Goal: Task Accomplishment & Management: Use online tool/utility

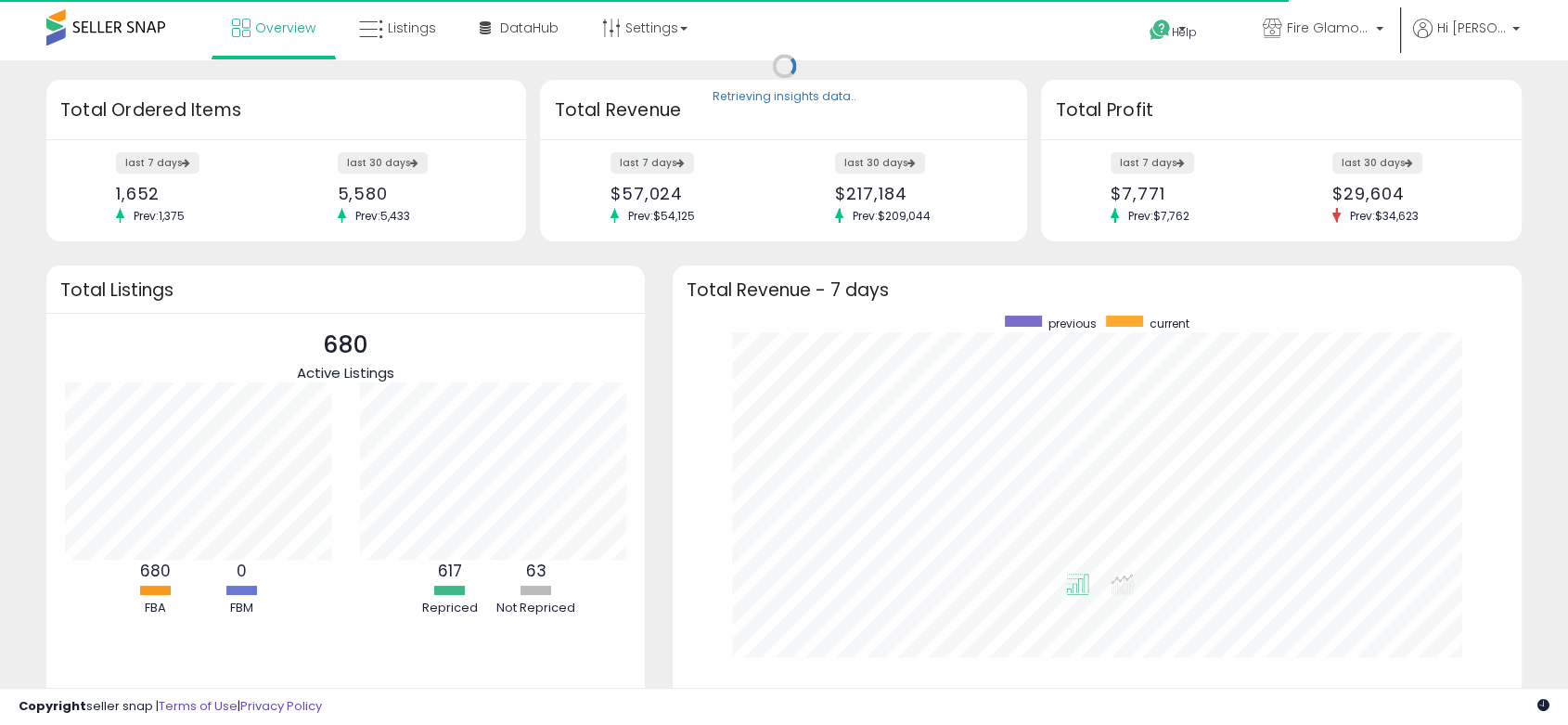
scroll to position [351, 811]
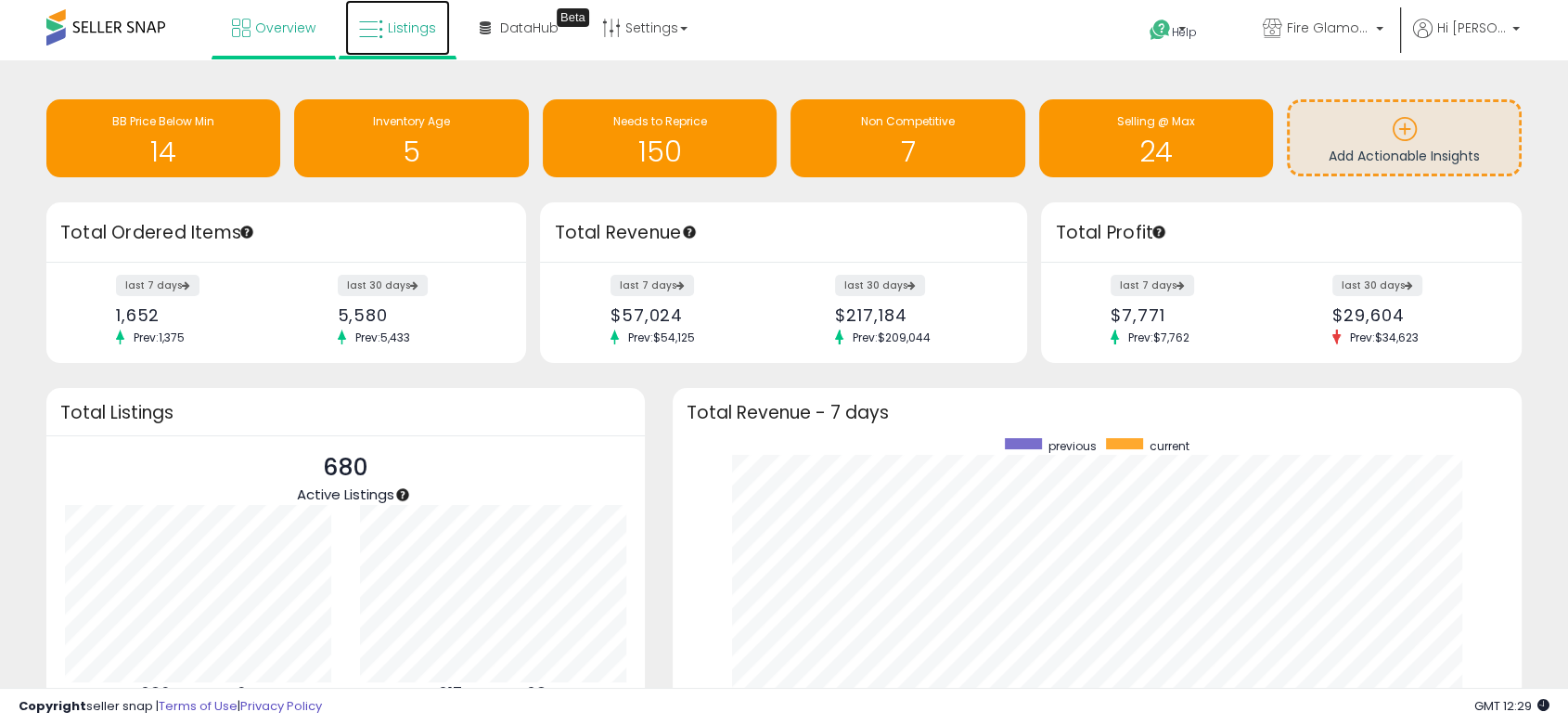
click at [425, 13] on link "Listings" at bounding box center [397, 28] width 105 height 56
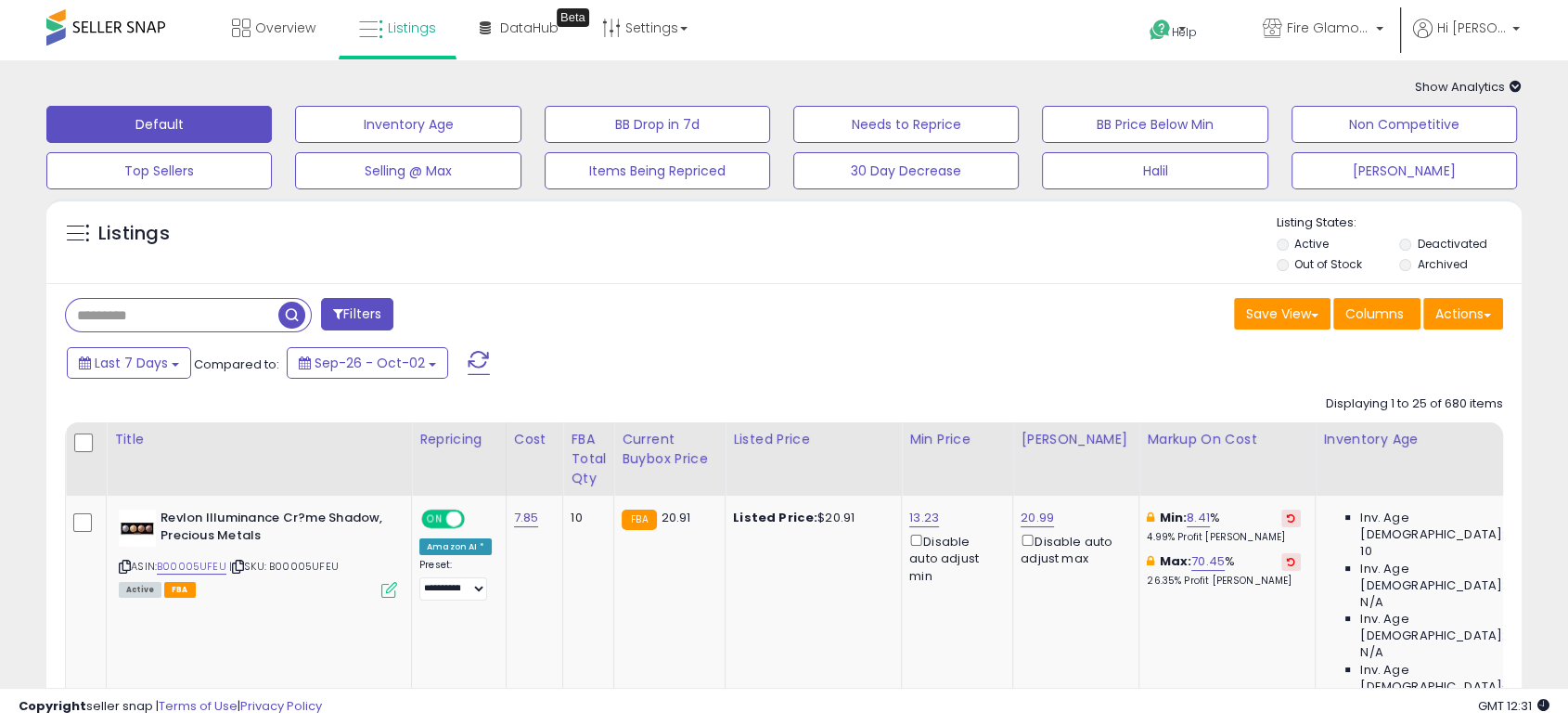
click at [1302, 235] on label "Active" at bounding box center [1312, 243] width 35 height 15
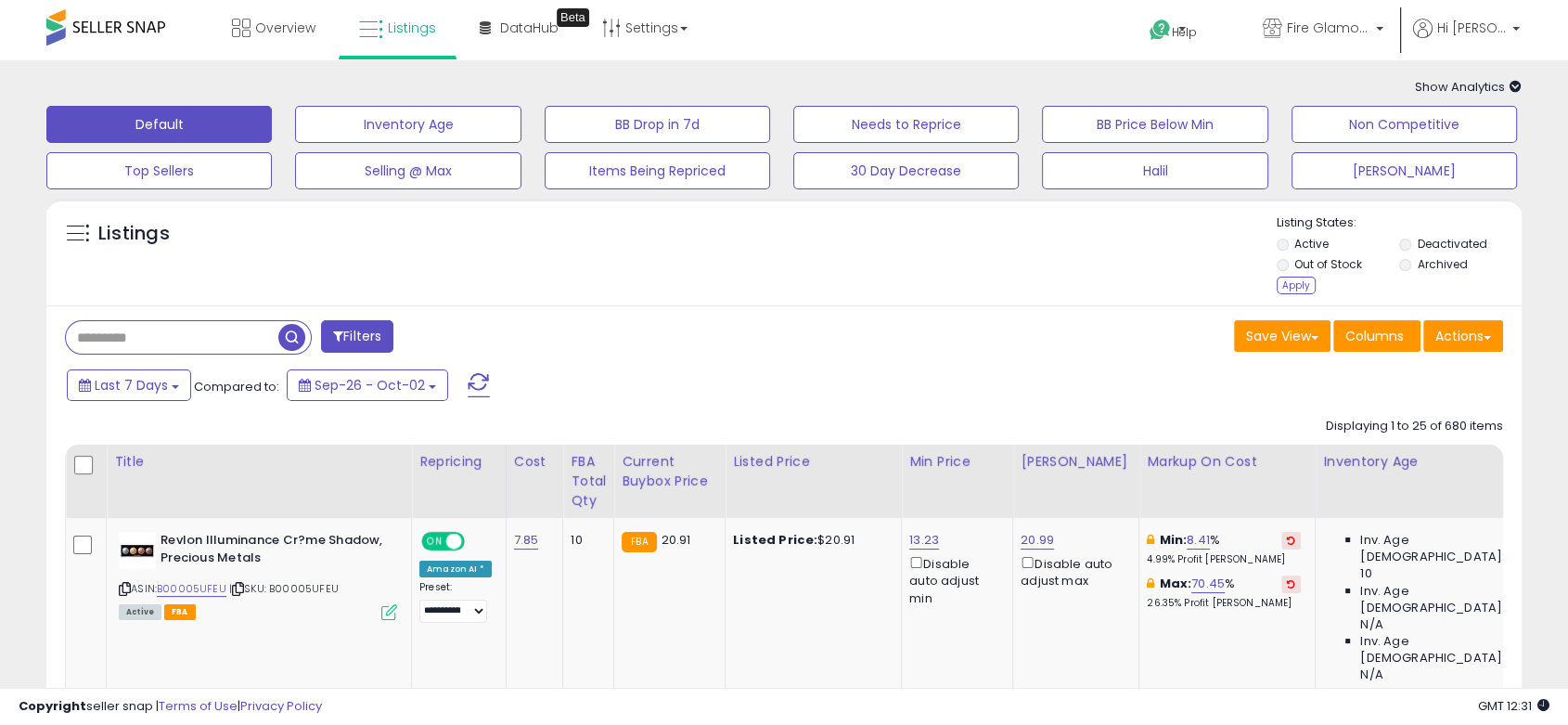
drag, startPoint x: 1294, startPoint y: 285, endPoint x: 1294, endPoint y: 299, distance: 14.0
click at [1294, 286] on div "Apply" at bounding box center [1295, 285] width 39 height 17
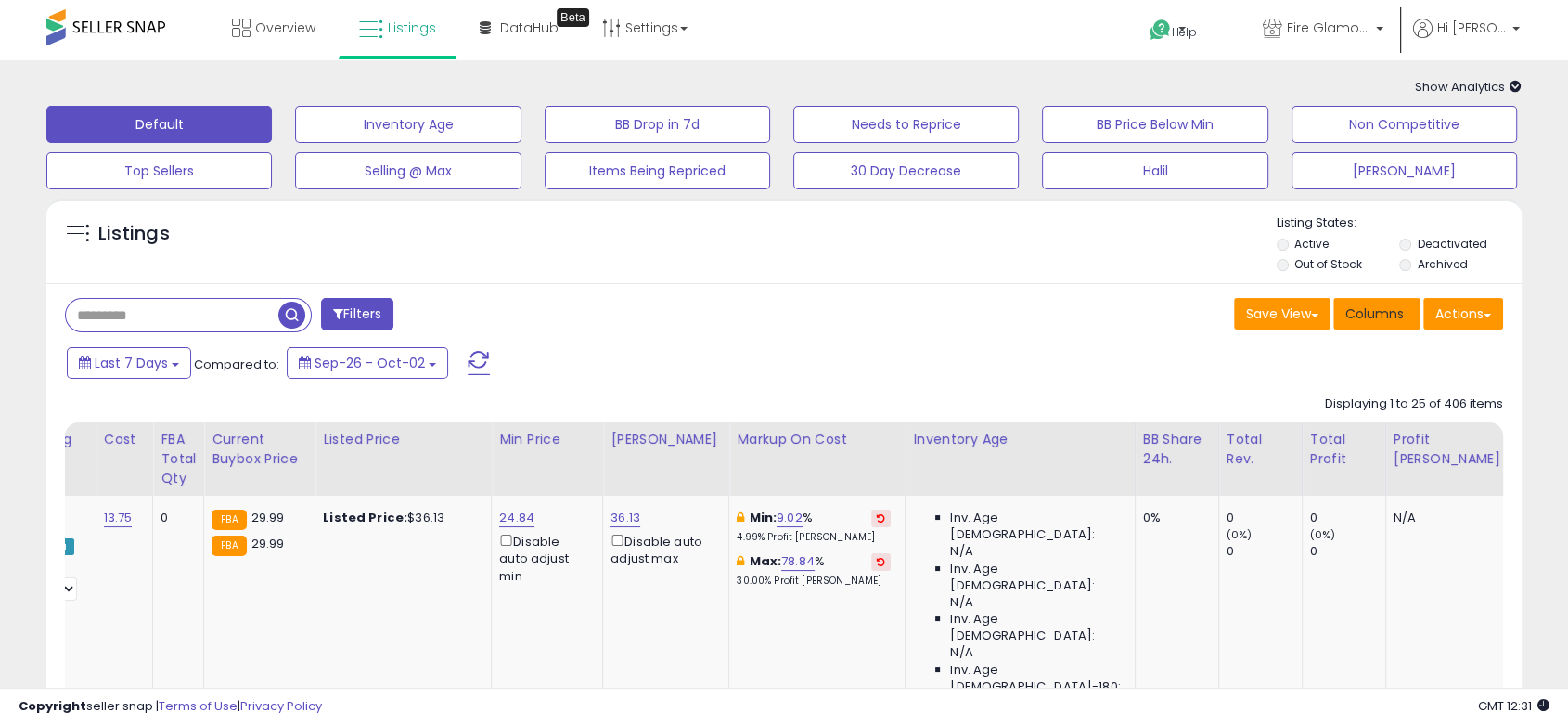
click at [1401, 309] on span "Columns" at bounding box center [1374, 313] width 59 height 18
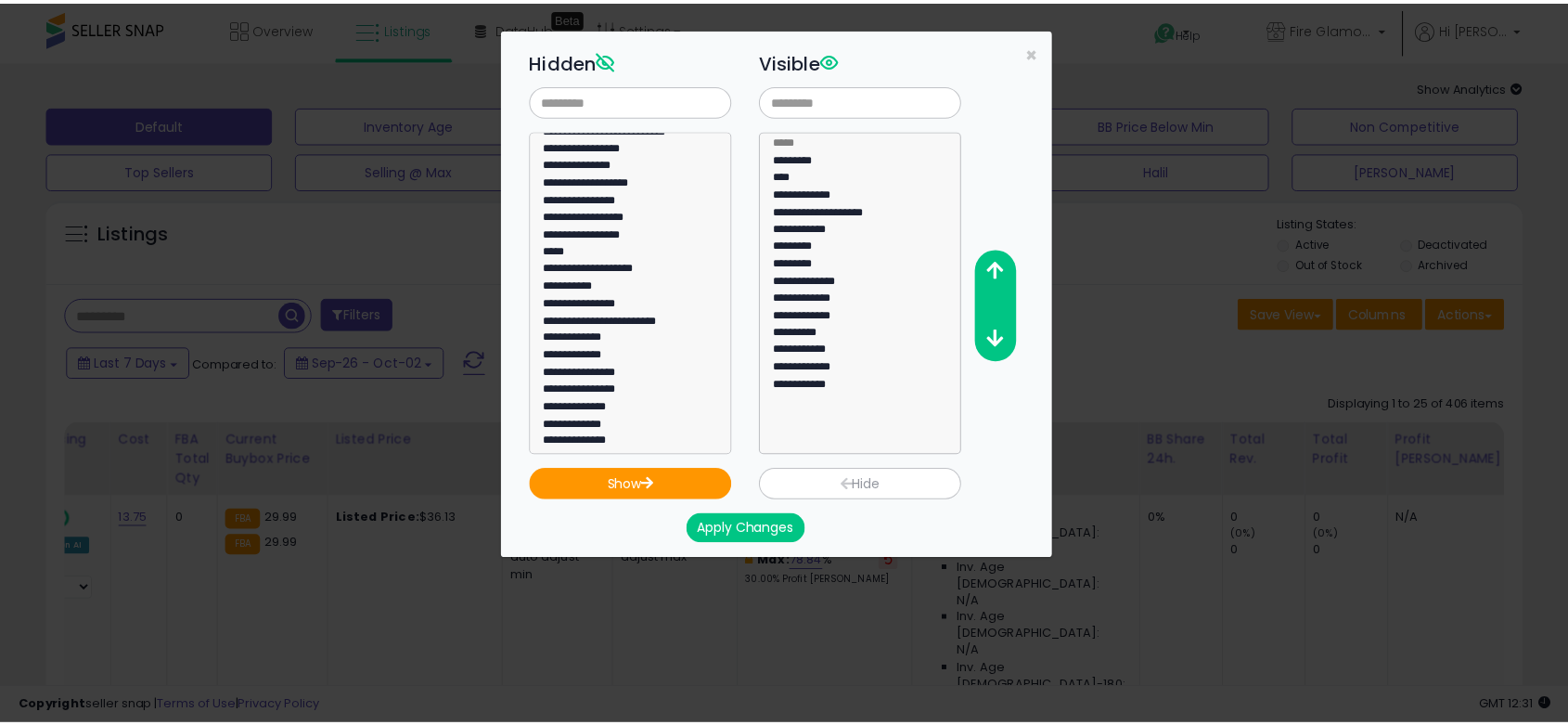
scroll to position [618, 0]
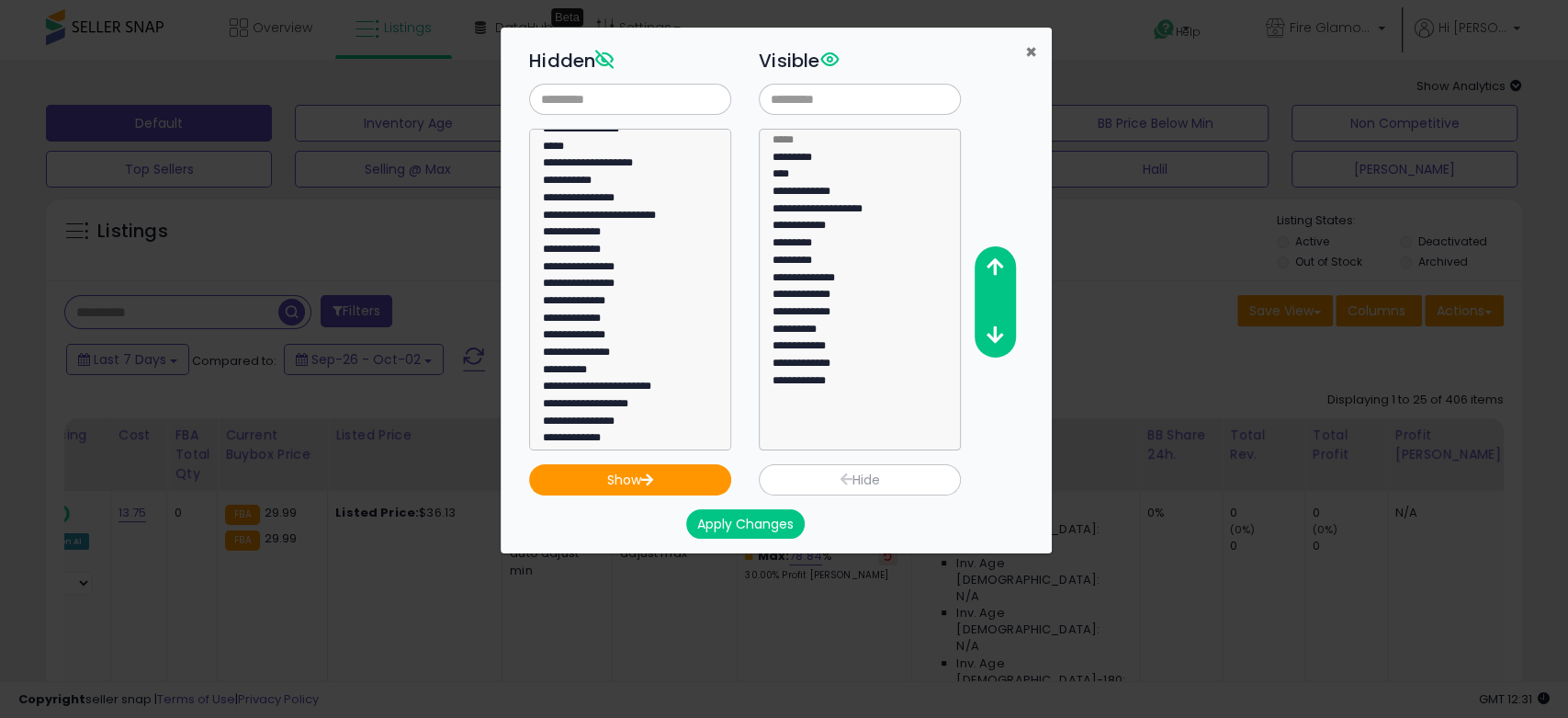
click at [1031, 61] on span "×" at bounding box center [1031, 52] width 12 height 27
